Goal: Task Accomplishment & Management: Manage account settings

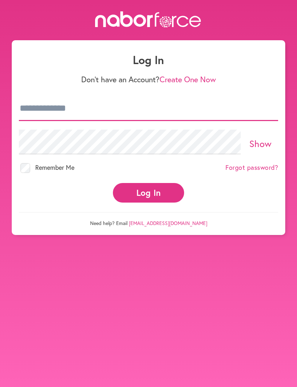
click at [50, 109] on input "email" at bounding box center [148, 108] width 259 height 25
type input "**********"
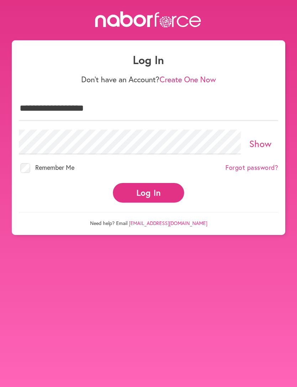
click at [148, 186] on button "Log In" at bounding box center [148, 193] width 71 height 20
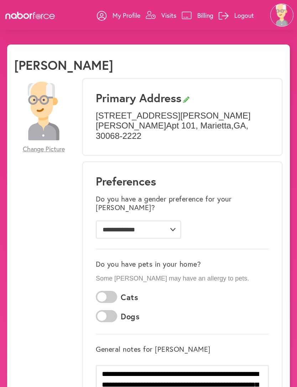
click at [280, 16] on img at bounding box center [281, 15] width 23 height 23
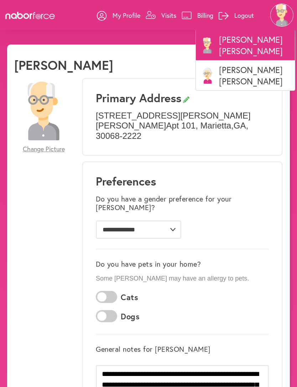
click at [162, 16] on p "Visits" at bounding box center [168, 15] width 15 height 9
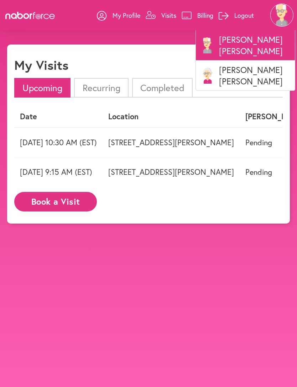
click at [239, 66] on p "[PERSON_NAME]" at bounding box center [245, 75] width 99 height 30
